Goal: Information Seeking & Learning: Compare options

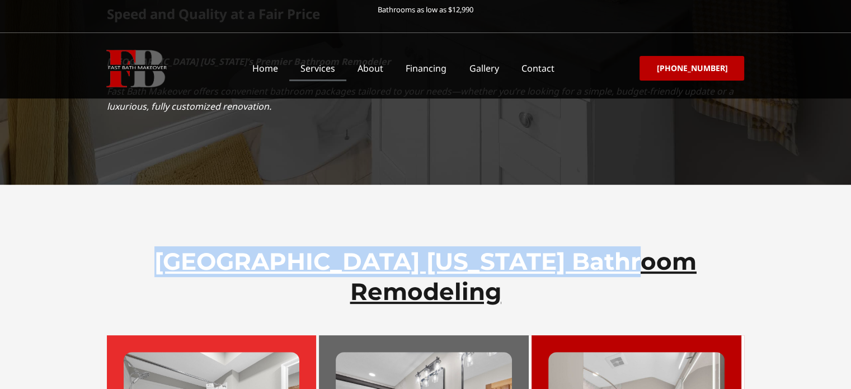
scroll to position [374, 0]
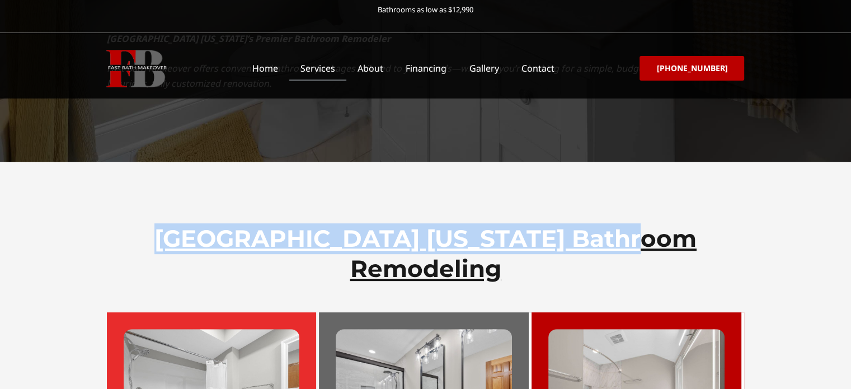
click at [551, 162] on div "[GEOGRAPHIC_DATA] [US_STATE] Bathroom Remodeling​" at bounding box center [426, 226] width 638 height 128
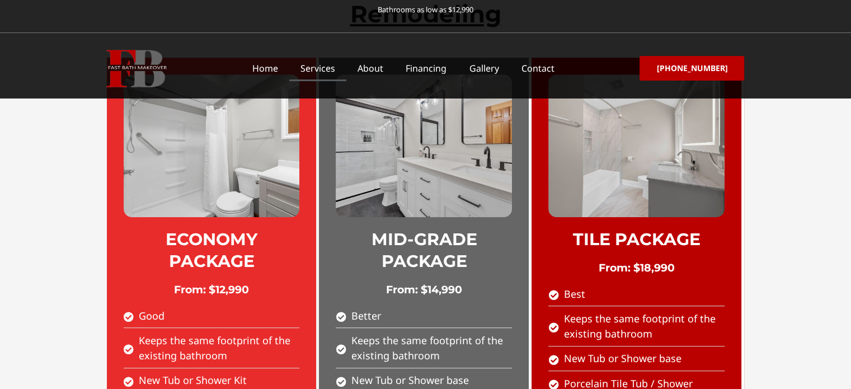
scroll to position [636, 0]
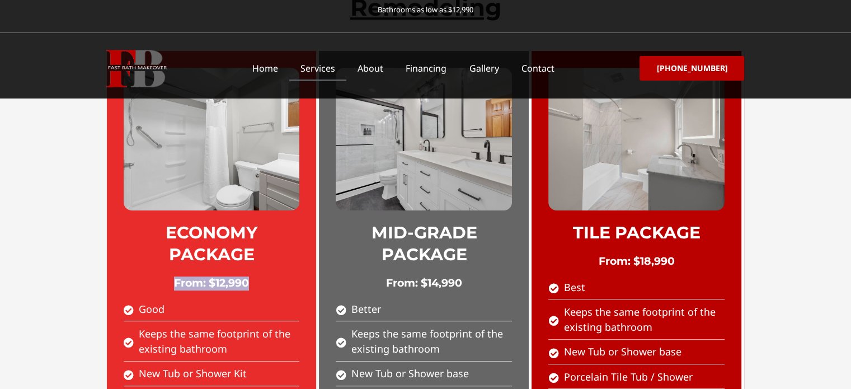
drag, startPoint x: 251, startPoint y: 202, endPoint x: 173, endPoint y: 208, distance: 77.4
click at [173, 276] on h2 "From: $12,990" at bounding box center [212, 283] width 176 height 14
copy h2 "From: $12,990"
drag, startPoint x: 466, startPoint y: 203, endPoint x: 376, endPoint y: 203, distance: 89.5
click at [376, 276] on h2 "From: $14,990" at bounding box center [424, 283] width 176 height 14
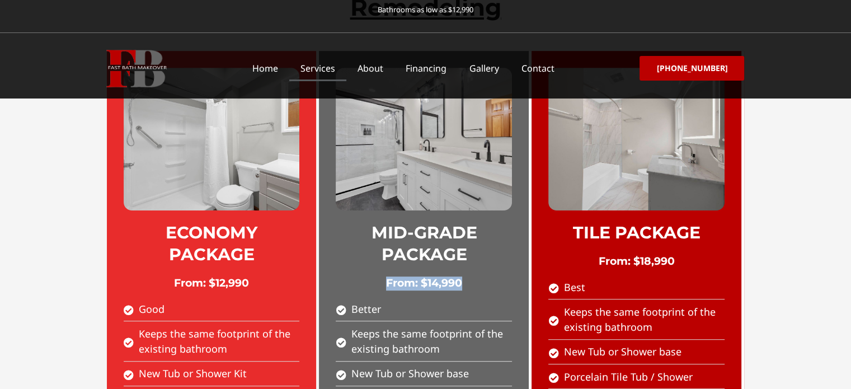
copy h2 "From: $14,990"
drag, startPoint x: 682, startPoint y: 177, endPoint x: 600, endPoint y: 181, distance: 81.2
click at [600, 255] on h2 "From: $18,990" at bounding box center [636, 262] width 176 height 14
copy h2 "From: $18,990"
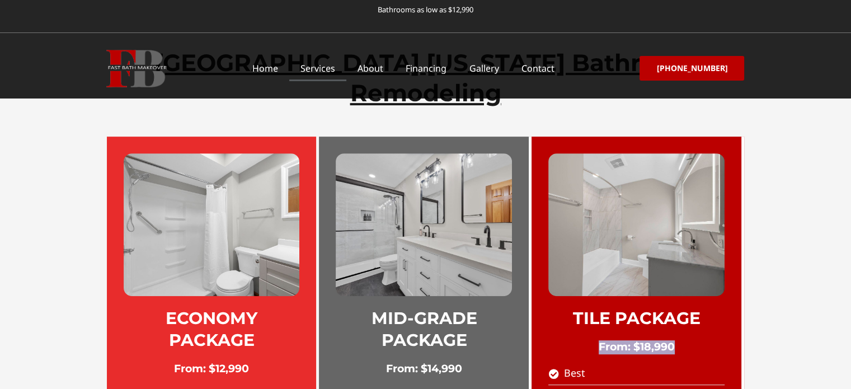
scroll to position [673, 0]
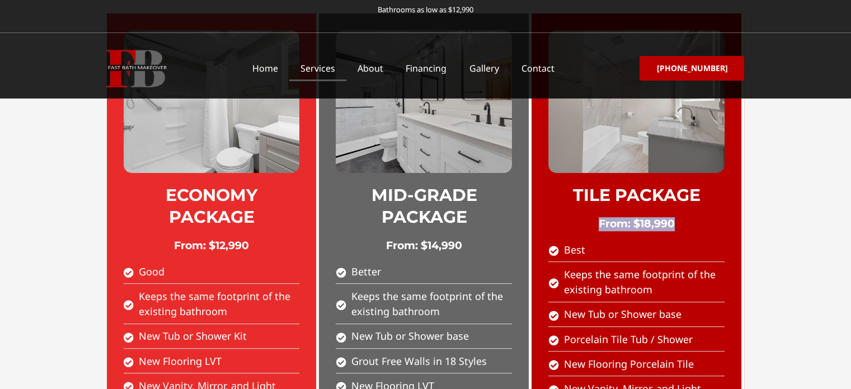
drag, startPoint x: 227, startPoint y: 234, endPoint x: 129, endPoint y: 212, distance: 100.5
click at [129, 289] on li "Keeps the same footprint of the existing bathroom" at bounding box center [212, 306] width 176 height 35
copy span "Keeps the same footprint of the existing bathroom"
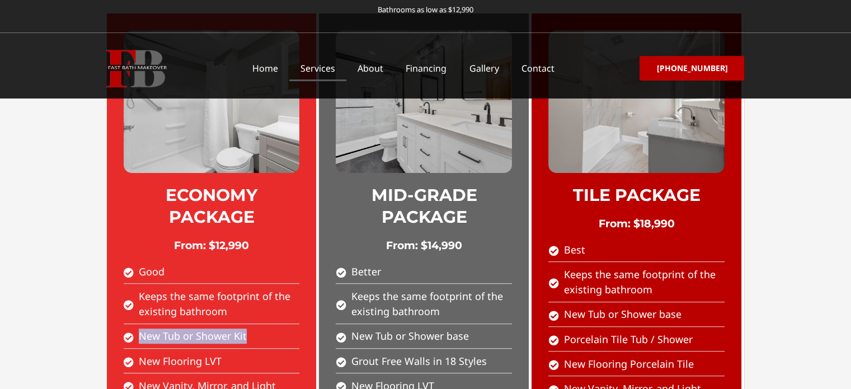
drag, startPoint x: 253, startPoint y: 255, endPoint x: 138, endPoint y: 256, distance: 115.3
click at [138, 328] on li "New Tub or Shower Kit" at bounding box center [212, 338] width 176 height 20
copy span "New Tub or Shower Kit"
drag, startPoint x: 224, startPoint y: 279, endPoint x: 162, endPoint y: 290, distance: 63.0
click at [139, 354] on li "New Flooring LVT" at bounding box center [212, 364] width 176 height 20
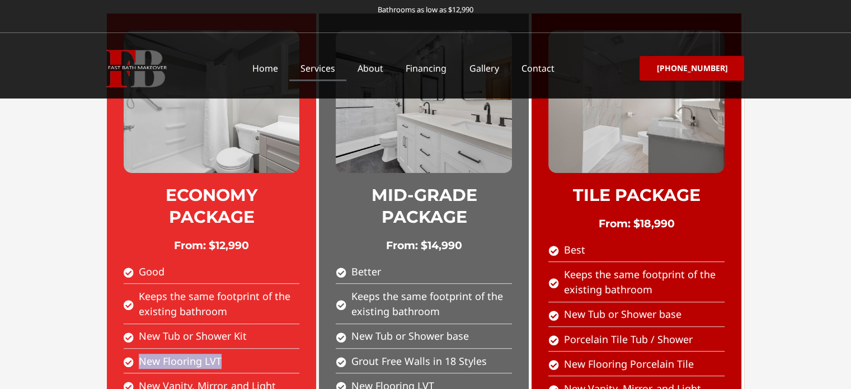
copy span "New Flooring LVT"
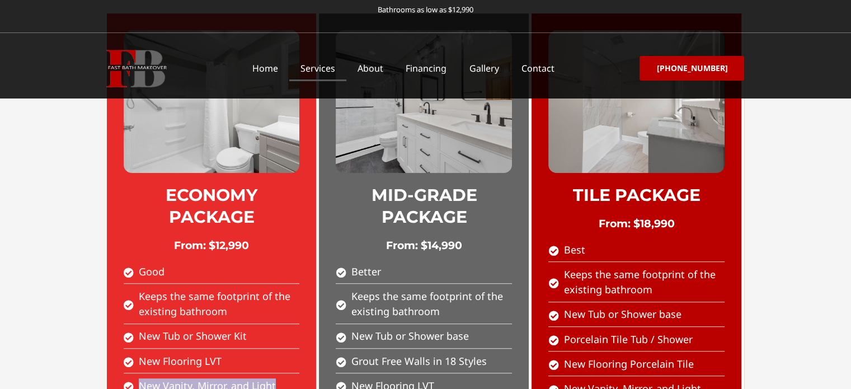
drag, startPoint x: 260, startPoint y: 306, endPoint x: 138, endPoint y: 302, distance: 122.6
click at [138, 378] on li "New Vanity, Mirror, and Light" at bounding box center [212, 388] width 176 height 20
copy span "New Vanity, Mirror, and Light"
drag, startPoint x: 200, startPoint y: 328, endPoint x: 140, endPoint y: 325, distance: 59.4
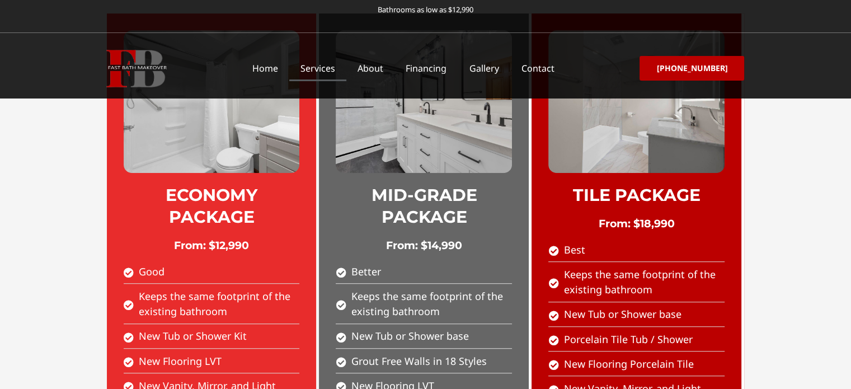
copy span "New Toilet"
drag, startPoint x: 263, startPoint y: 354, endPoint x: 138, endPoint y: 355, distance: 125.4
copy span "Paint: Walls and Ceiling"
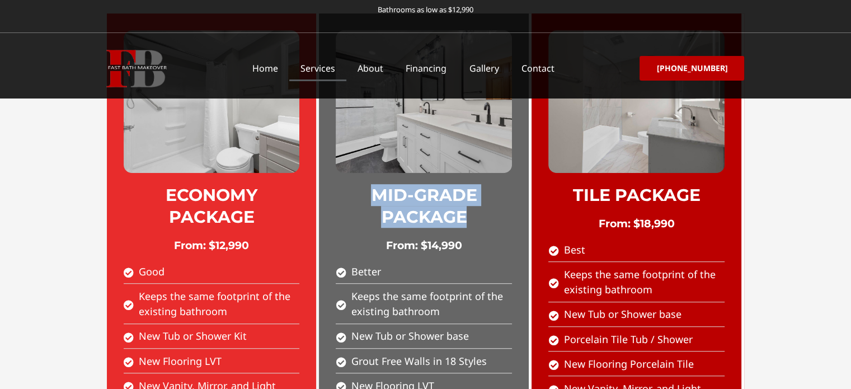
drag, startPoint x: 468, startPoint y: 136, endPoint x: 377, endPoint y: 115, distance: 93.5
click at [377, 184] on h2 "MID-GRADE PACKAGE" at bounding box center [424, 206] width 176 height 44
drag, startPoint x: 441, startPoint y: 232, endPoint x: 353, endPoint y: 217, distance: 89.7
click at [353, 289] on span "Keeps the same footprint of the existing bathroom" at bounding box center [430, 304] width 163 height 30
copy span "Keeps the same footprint of the existing bathroom"
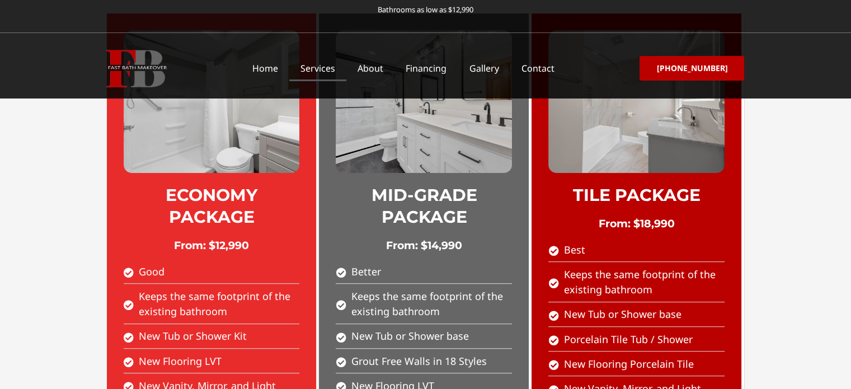
click at [387, 328] on span "New Tub or Shower base" at bounding box center [409, 335] width 120 height 15
click at [416, 354] on span "Grout Free Walls in 18 Styles" at bounding box center [418, 361] width 138 height 15
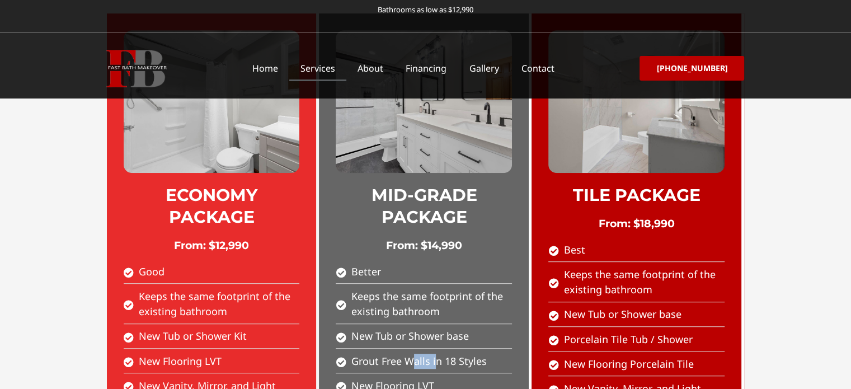
drag, startPoint x: 487, startPoint y: 281, endPoint x: 348, endPoint y: 277, distance: 138.9
click at [348, 354] on li "Grout Free Walls in 18 Styles" at bounding box center [424, 364] width 176 height 20
drag, startPoint x: 438, startPoint y: 304, endPoint x: 364, endPoint y: 299, distance: 74.0
click at [351, 378] on li "New Flooring LVT" at bounding box center [424, 388] width 176 height 20
drag, startPoint x: 488, startPoint y: 331, endPoint x: 351, endPoint y: 328, distance: 136.6
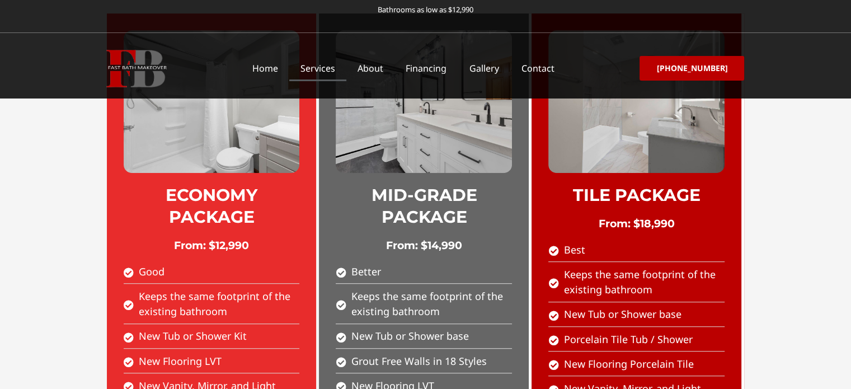
drag, startPoint x: 396, startPoint y: 355, endPoint x: 353, endPoint y: 355, distance: 43.1
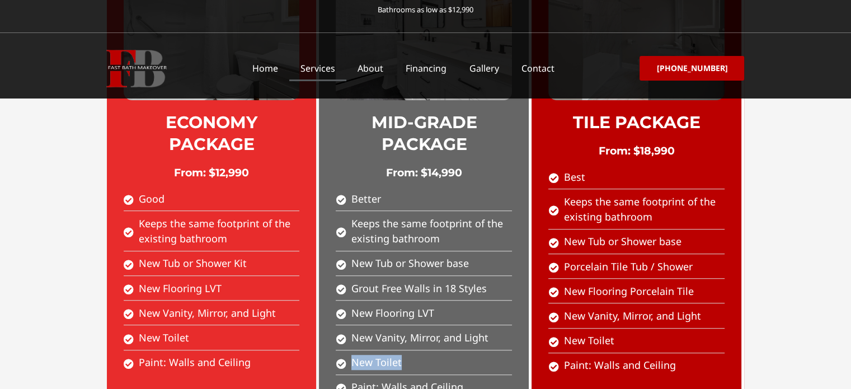
scroll to position [748, 0]
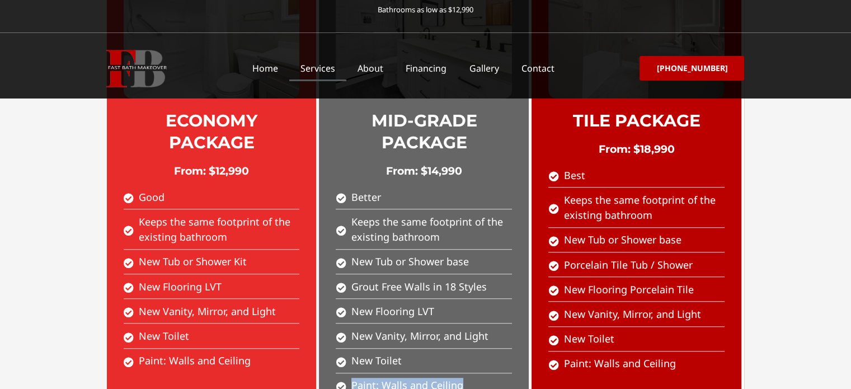
drag, startPoint x: 466, startPoint y: 306, endPoint x: 354, endPoint y: 311, distance: 112.0
click at [351, 378] on li "Paint: Walls and Ceiling" at bounding box center [424, 385] width 176 height 15
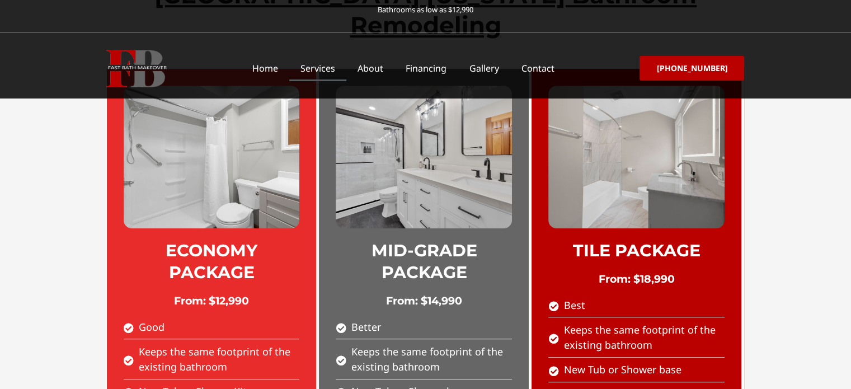
scroll to position [598, 0]
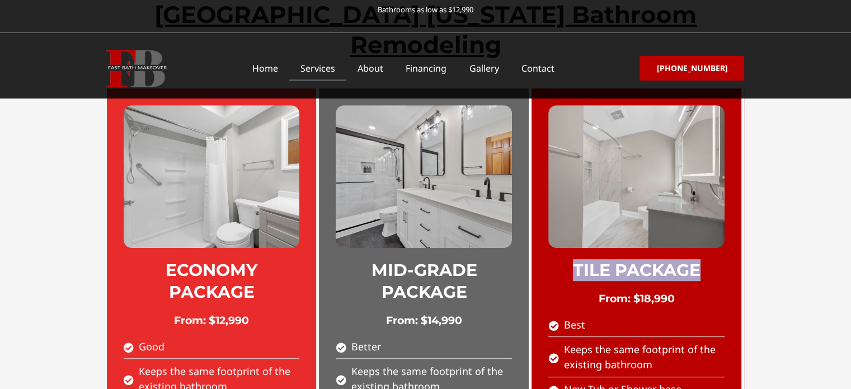
drag, startPoint x: 703, startPoint y: 187, endPoint x: 578, endPoint y: 190, distance: 125.9
click at [578, 259] on h2 "TILE PACKAGE" at bounding box center [636, 270] width 176 height 22
drag, startPoint x: 655, startPoint y: 284, endPoint x: 563, endPoint y: 266, distance: 94.0
click at [563, 342] on span "Keeps the same footprint of the existing bathroom" at bounding box center [642, 357] width 163 height 30
drag, startPoint x: 696, startPoint y: 333, endPoint x: 567, endPoint y: 332, distance: 129.3
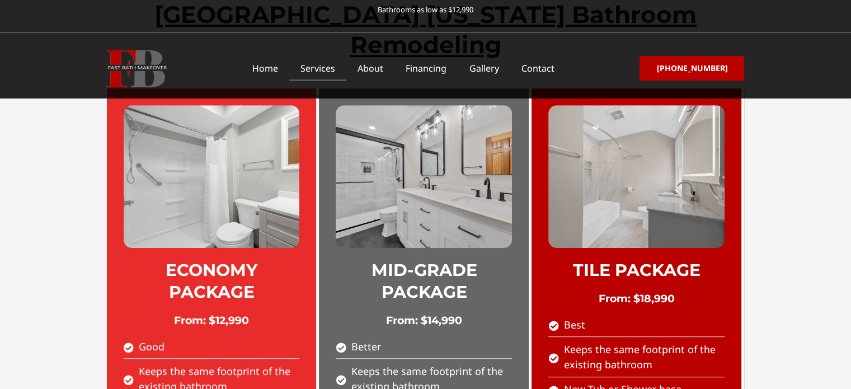
drag, startPoint x: 694, startPoint y: 333, endPoint x: 569, endPoint y: 337, distance: 125.4
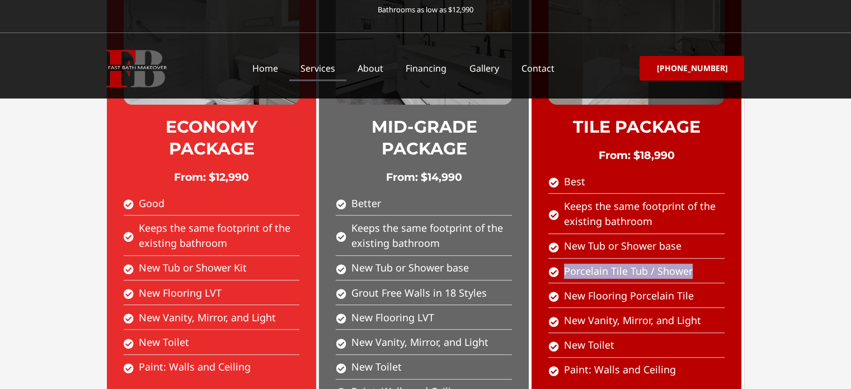
scroll to position [748, 0]
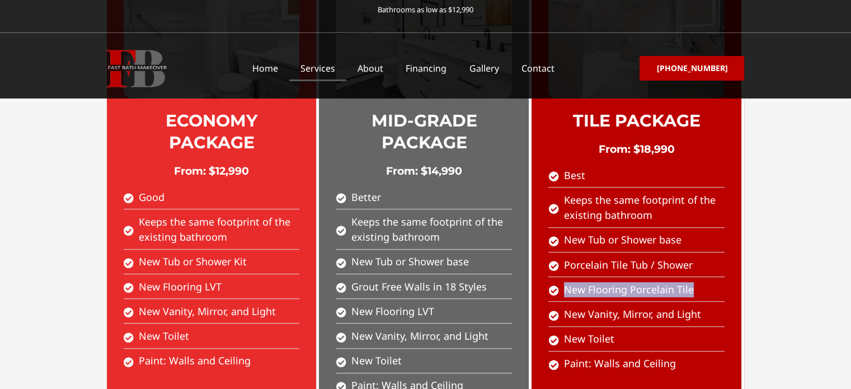
drag, startPoint x: 702, startPoint y: 208, endPoint x: 571, endPoint y: 205, distance: 131.0
click at [564, 282] on li "New Flooring Porcelain Tile" at bounding box center [636, 292] width 176 height 20
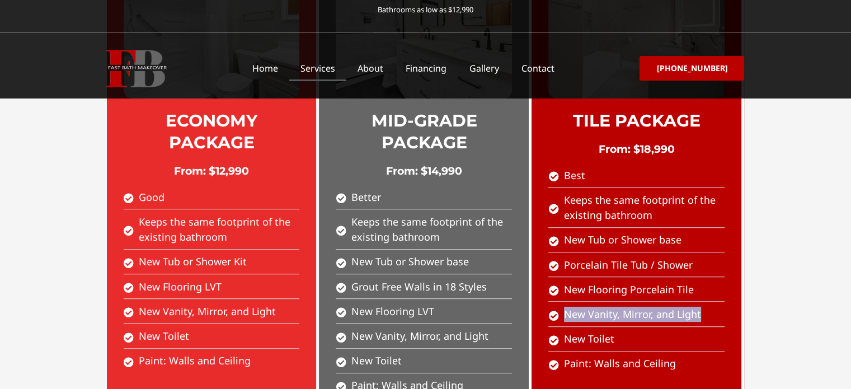
drag, startPoint x: 670, startPoint y: 234, endPoint x: 565, endPoint y: 239, distance: 105.3
click at [565, 307] on li "New Vanity, Mirror, and Light" at bounding box center [636, 317] width 176 height 20
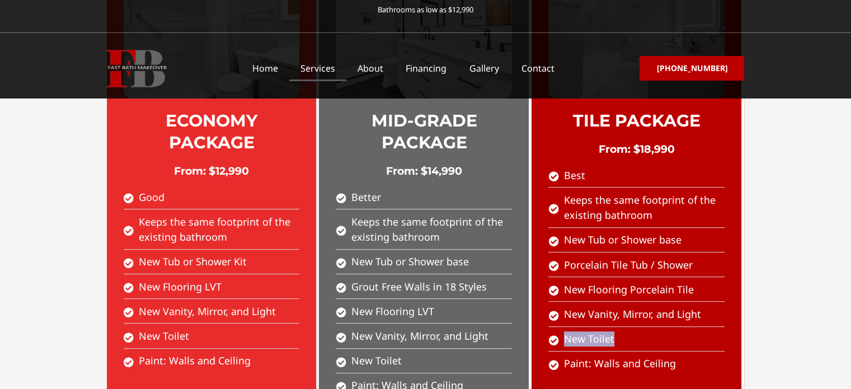
drag, startPoint x: 618, startPoint y: 259, endPoint x: 566, endPoint y: 259, distance: 51.5
click at [566, 331] on li "New Toilet" at bounding box center [636, 341] width 176 height 20
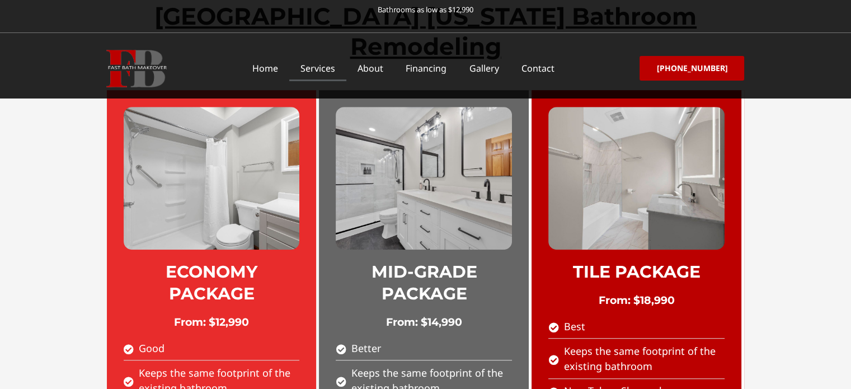
scroll to position [598, 0]
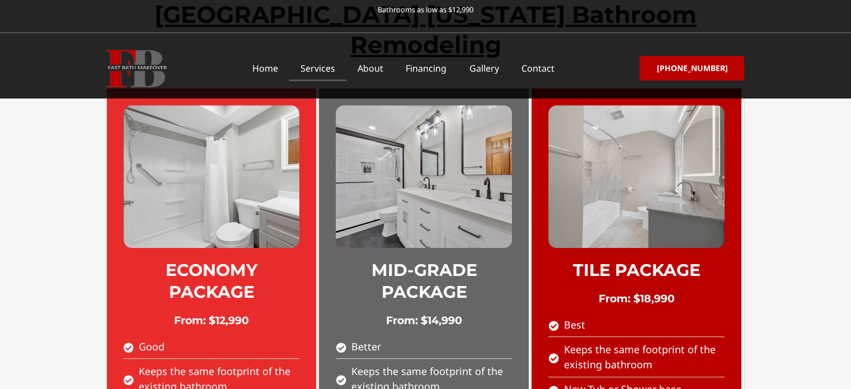
drag, startPoint x: 133, startPoint y: 266, endPoint x: 124, endPoint y: 262, distance: 9.0
click at [124, 342] on icon at bounding box center [130, 347] width 13 height 10
drag, startPoint x: 134, startPoint y: 265, endPoint x: 116, endPoint y: 266, distance: 18.5
click at [116, 266] on div "ECONOMY PACKAGE From: $12,990 Good Keeps the same footprint of the existing bat…" at bounding box center [212, 323] width 210 height 471
drag, startPoint x: 123, startPoint y: 266, endPoint x: 137, endPoint y: 266, distance: 13.4
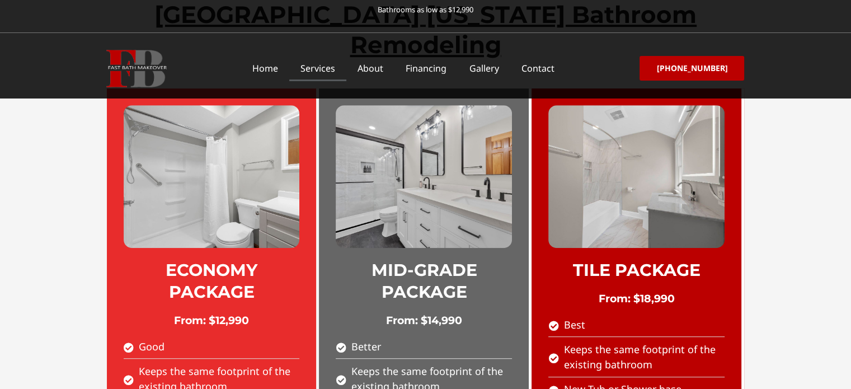
click at [137, 339] on li "Good" at bounding box center [212, 349] width 176 height 20
click at [139, 339] on li "Good" at bounding box center [212, 349] width 176 height 20
drag, startPoint x: 158, startPoint y: 264, endPoint x: 127, endPoint y: 268, distance: 31.1
click at [127, 339] on li "Good" at bounding box center [212, 349] width 176 height 20
click at [186, 339] on li "Good" at bounding box center [212, 349] width 176 height 20
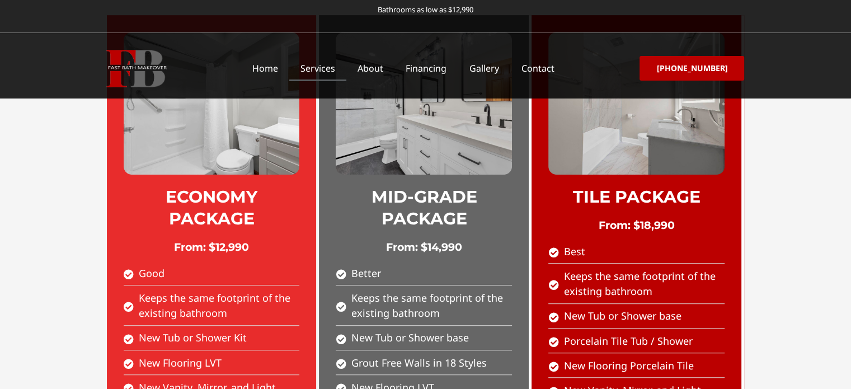
scroll to position [673, 0]
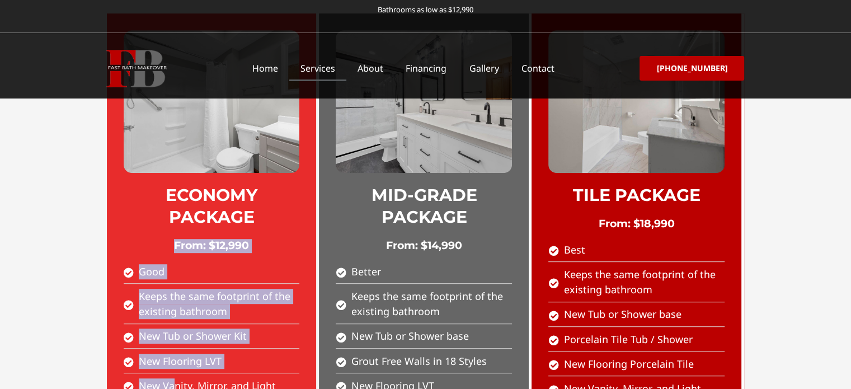
drag, startPoint x: 119, startPoint y: 174, endPoint x: 177, endPoint y: 297, distance: 136.2
click at [177, 297] on div "ECONOMY PACKAGE From: $12,990 Good Keeps the same footprint of the existing bat…" at bounding box center [212, 248] width 210 height 471
